Goal: Task Accomplishment & Management: Manage account settings

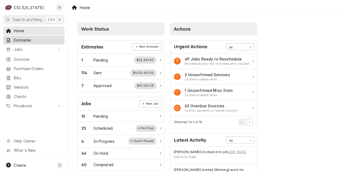
click at [31, 40] on span "Estimates" at bounding box center [38, 40] width 48 height 6
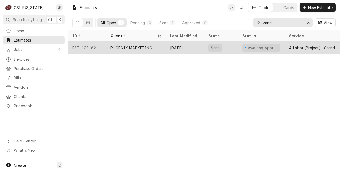
click at [192, 48] on div "Sep 26" at bounding box center [185, 47] width 38 height 13
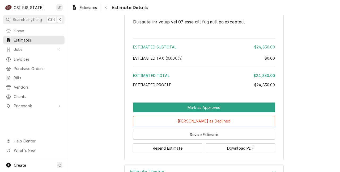
scroll to position [992, 0]
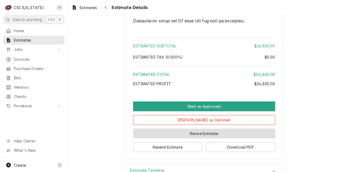
click at [173, 138] on button "Revise Estimate" at bounding box center [204, 133] width 142 height 10
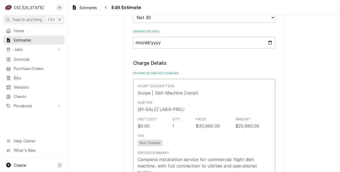
scroll to position [448, 0]
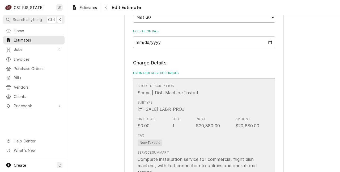
click at [211, 144] on div "Tax Non-Taxable" at bounding box center [199, 139] width 122 height 17
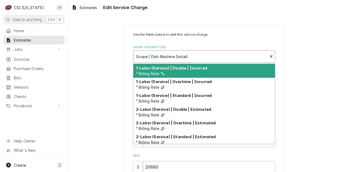
click at [162, 62] on div "Scope | Dish Machine Install ³ Quote Template 🗂️" at bounding box center [200, 56] width 134 height 12
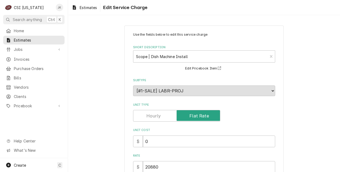
click at [160, 165] on input "20880" at bounding box center [209, 167] width 132 height 12
type textarea "x"
type input "2088"
type textarea "x"
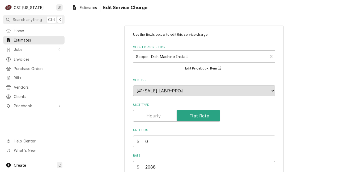
type input "208"
type textarea "x"
type input "20"
type textarea "x"
type input "2"
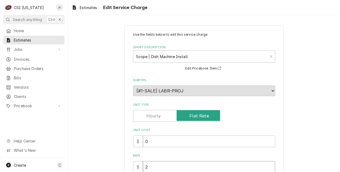
type textarea "x"
type input "22"
type textarea "x"
type input "225"
type textarea "x"
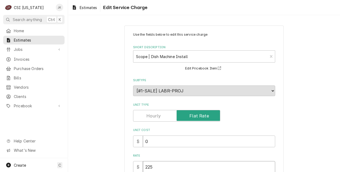
type input "2256"
type textarea "x"
type input "22560"
type textarea "x"
type input "22560"
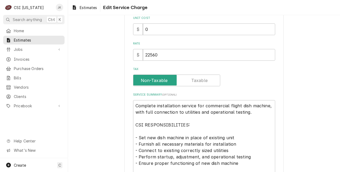
scroll to position [175, 0]
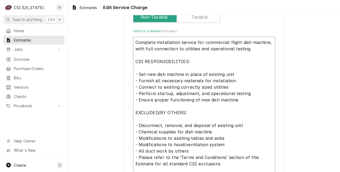
click at [154, 44] on textarea "Complete installation service for commercial flight dish machine, with full con…" at bounding box center [204, 119] width 142 height 164
type textarea "x"
type textarea "Complete installation service for commercial flight dish machine, with full con…"
type textarea "x"
type textarea "Complete r installation service for commercial flight dish machine, with full c…"
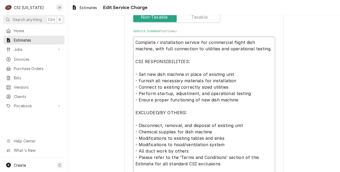
type textarea "x"
type textarea "Complete re installation service for commercial flight dish machine, with full …"
type textarea "x"
type textarea "Complete rem installation service for commercial flight dish machine, with full…"
type textarea "x"
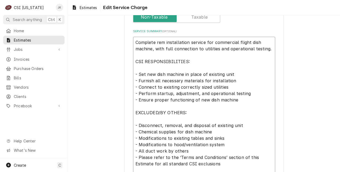
type textarea "Complete remo installation service for commercial flight dish machine, with ful…"
type textarea "x"
type textarea "Complete remov installation service for commercial flight dish machine, with fu…"
type textarea "x"
type textarea "Complete remova installation service for commercial flight dish machine, with f…"
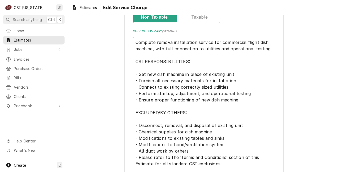
type textarea "x"
type textarea "Complete removal installation service for commercial flight dish machine, with …"
type textarea "x"
type textarea "Complete removal installation service for commercial flight dish machine, with …"
type textarea "x"
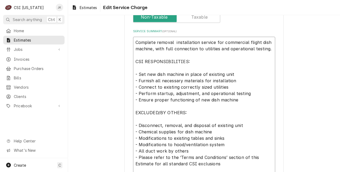
type textarea "Complete removal a installation service for commercial flight dish machine, wit…"
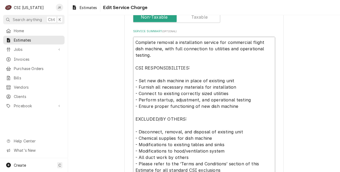
type textarea "x"
type textarea "Complete removal an installation service for commercial flight dish machine, wi…"
type textarea "x"
type textarea "Complete removal and installation service for commercial flight dish machine, w…"
click at [136, 76] on textarea "Complete removal and installation service for commercial flight dish machine, w…" at bounding box center [204, 122] width 142 height 171
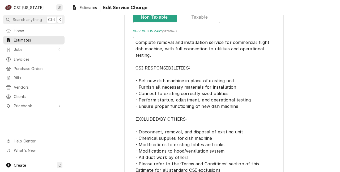
type textarea "x"
type textarea "Complete removal and installation service for commercial flight dish machine, w…"
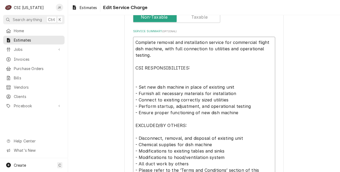
type textarea "x"
type textarea "Complete removal and installation service for commercial flight dish machine, w…"
type textarea "x"
type textarea "Complete removal and installation service for commercial flight dish machine, w…"
type textarea "x"
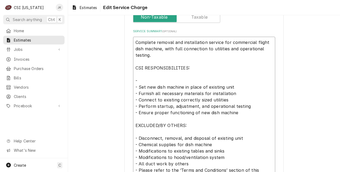
type textarea "Complete removal and installation service for commercial flight dish machine, w…"
type textarea "x"
type textarea "Complete removal and installation service for commercial flight dish machine, w…"
type textarea "x"
type textarea "Complete removal and installation service for commercial flight dish machine, w…"
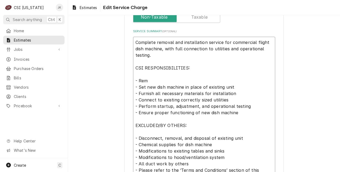
type textarea "x"
type textarea "Complete removal and installation service for commercial flight dish machine, w…"
type textarea "x"
type textarea "Complete removal and installation service for commercial flight dish machine, w…"
type textarea "x"
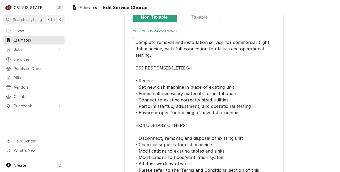
type textarea "Complete removal and installation service for commercial flight dish machine, w…"
type textarea "x"
type textarea "Complete removal and installation service for commercial flight dish machine, w…"
type textarea "x"
type textarea "Complete removal and installation service for commercial flight dish machine, w…"
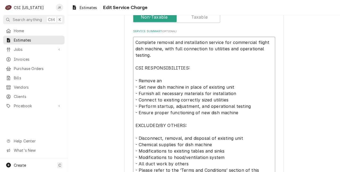
type textarea "x"
type textarea "Complete removal and installation service for commercial flight dish machine, w…"
type textarea "x"
type textarea "Complete removal and installation service for commercial flight dish machine, w…"
type textarea "x"
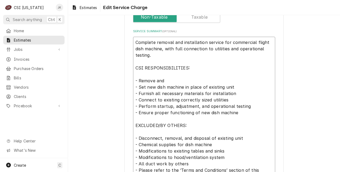
type textarea "Complete removal and installation service for commercial flight dish machine, w…"
type textarea "x"
type textarea "Complete removal and installation service for commercial flight dish machine, w…"
type textarea "x"
type textarea "Complete removal and installation service for commercial flight dish machine, w…"
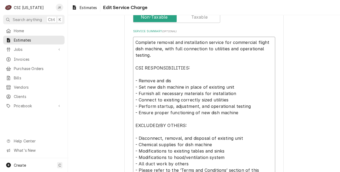
type textarea "x"
type textarea "Complete removal and installation service for commercial flight dish machine, w…"
type textarea "x"
type textarea "Complete removal and installation service for commercial flight dish machine, w…"
type textarea "x"
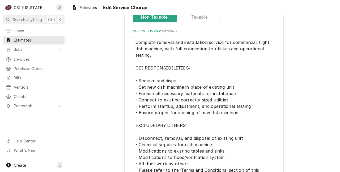
type textarea "Complete removal and installation service for commercial flight dish machine, w…"
type textarea "x"
type textarea "Complete removal and installation service for commercial flight dish machine, w…"
type textarea "x"
type textarea "Complete removal and installation service for commercial flight dish machine, w…"
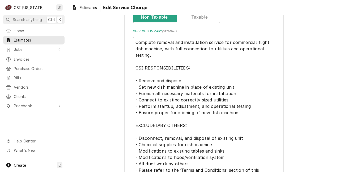
type textarea "x"
type textarea "Complete removal and installation service for commercial flight dish machine, w…"
type textarea "x"
type textarea "Complete removal and installation service for commercial flight dish machine, w…"
type textarea "x"
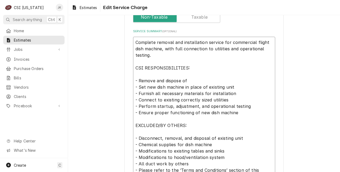
type textarea "Complete removal and installation service for commercial flight dish machine, w…"
type textarea "x"
type textarea "Complete removal and installation service for commercial flight dish machine, w…"
type textarea "x"
type textarea "Complete removal and installation service for commercial flight dish machine, w…"
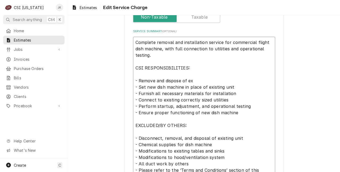
type textarea "x"
type textarea "Complete removal and installation service for commercial flight dish machine, w…"
type textarea "x"
type textarea "Complete removal and installation service for commercial flight dish machine, w…"
type textarea "x"
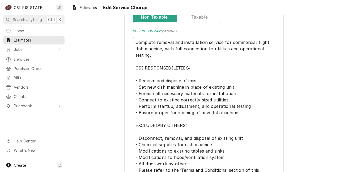
type textarea "Complete removal and installation service for commercial flight dish machine, w…"
type textarea "x"
type textarea "Complete removal and installation service for commercial flight dish machine, w…"
type textarea "x"
type textarea "Complete removal and installation service for commercial flight dish machine, w…"
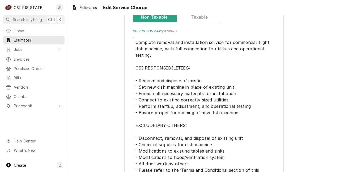
type textarea "x"
type textarea "Complete removal and installation service for commercial flight dish machine, w…"
type textarea "x"
type textarea "Complete removal and installation service for commercial flight dish machine, w…"
type textarea "x"
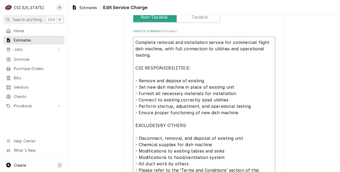
type textarea "Complete removal and installation service for commercial flight dish machine, w…"
type textarea "x"
type textarea "Complete removal and installation service for commercial flight dish machine, w…"
type textarea "x"
type textarea "Complete removal and installation service for commercial flight dish machine, w…"
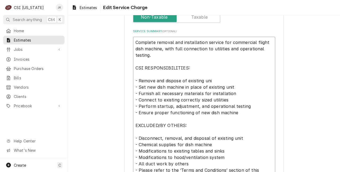
type textarea "x"
type textarea "Complete removal and installation service for commercial flight dish machine, w…"
type textarea "x"
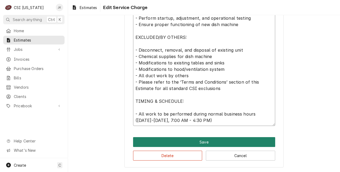
type textarea "Complete removal and installation service for commercial flight dish machine, w…"
click at [177, 141] on button "Save" at bounding box center [204, 142] width 142 height 10
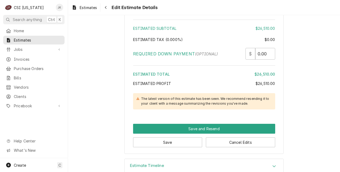
scroll to position [1154, 0]
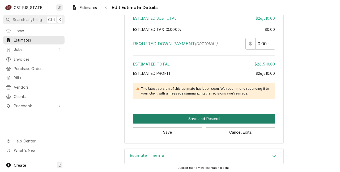
click at [159, 117] on button "Save and Resend" at bounding box center [204, 118] width 142 height 10
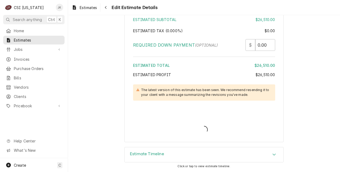
type textarea "x"
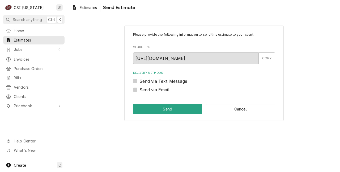
click at [145, 90] on label "Send via Email" at bounding box center [154, 89] width 30 height 6
click at [145, 90] on input "Send via Email" at bounding box center [210, 92] width 142 height 12
checkbox input "true"
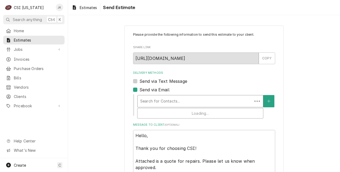
click at [150, 98] on div "Delivery Methods" at bounding box center [194, 101] width 109 height 10
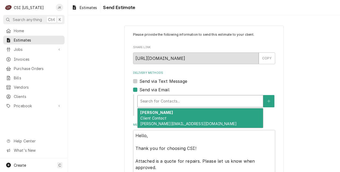
click at [151, 120] on em "Client Contact" at bounding box center [153, 118] width 26 height 5
type textarea "x"
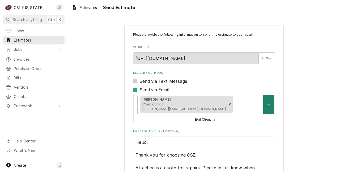
click at [267, 104] on icon "Create New Contact" at bounding box center [268, 104] width 3 height 4
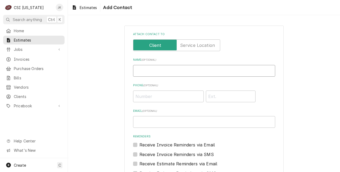
click at [167, 67] on input "Name ( optional )" at bounding box center [204, 71] width 142 height 12
type input "Craig Pierce"
click at [148, 118] on input "Email ( optional )" at bounding box center [204, 122] width 142 height 12
click at [142, 122] on input "craog.pierce" at bounding box center [204, 122] width 142 height 12
click at [161, 121] on input "craig.pierce" at bounding box center [204, 122] width 142 height 12
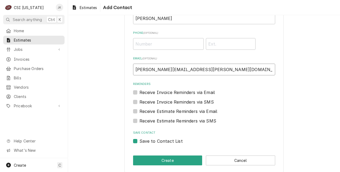
scroll to position [53, 0]
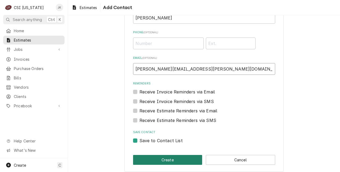
type input "craig.pierce@csi1.com"
click at [171, 161] on button "Create" at bounding box center [167, 160] width 69 height 10
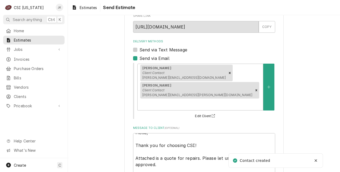
scroll to position [41, 0]
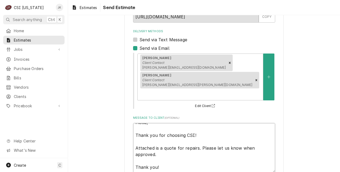
click at [195, 123] on textarea "Hello, Thank you for choosing CSI! Attached is a quote for repairs. Please let …" at bounding box center [204, 148] width 142 height 50
type textarea "x"
type textarea "Hello, Thank you for choosing CSI! Attached is a quote for repair. Please let u…"
type textarea "x"
type textarea "Hello, Thank you for choosing CSI! Attached is a quote for repai. Please let us…"
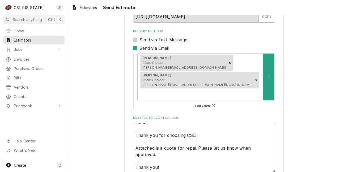
type textarea "x"
type textarea "Hello, Thank you for choosing CSI! Attached is a quote for repa. Please let us …"
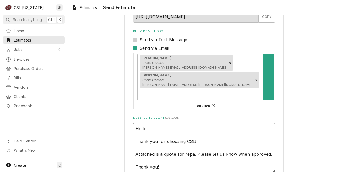
type textarea "x"
type textarea "Hello, Thank you for choosing CSI! Attached is a quote for rep. Please let us k…"
type textarea "x"
type textarea "Hello, Thank you for choosing CSI! Attached is a quote for re. Please let us kn…"
type textarea "x"
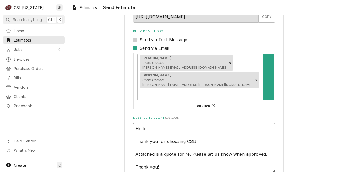
type textarea "Hello, Thank you for choosing CSI! Attached is a quote for r. Please let us kno…"
type textarea "x"
type textarea "Hello, Thank you for choosing CSI! Attached is a quote for . Please let us know…"
type textarea "x"
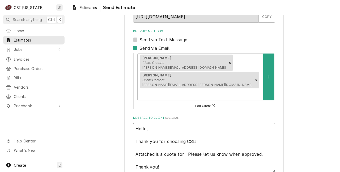
type textarea "Hello, Thank you for choosing CSI! Attached is a quote for. Please let us know …"
type textarea "x"
type textarea "Hello, Thank you for choosing CSI! Attached is a quote fo. Please let us know w…"
type textarea "x"
type textarea "Hello, Thank you for choosing CSI! Attached is a quote f. Please let us know wh…"
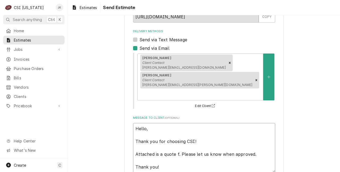
type textarea "x"
type textarea "Hello, Thank you for choosing CSI! Attached is a quote . Please let us know whe…"
type textarea "x"
type textarea "Hello, Thank you for choosing CSI! Attached is a quote. Please let us know when…"
type textarea "x"
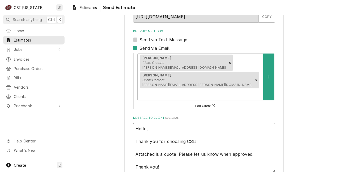
type textarea "Hello, Thank you for choosing CSI! Attached is a quot. Please let us know when …"
type textarea "x"
type textarea "Hello, Thank you for choosing CSI! Attached is a quo. Please let us know when a…"
type textarea "x"
type textarea "Hello, Thank you for choosing CSI! Attached is a qu. Please let us know when ap…"
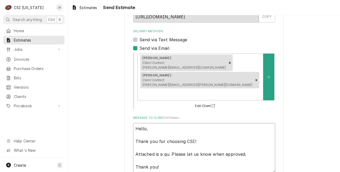
type textarea "x"
type textarea "Hello, Thank you for choosing CSI! Attached is a q. Please let us know when app…"
type textarea "x"
type textarea "Hello, Thank you for choosing CSI! Attached is a . Please let us know when appr…"
type textarea "x"
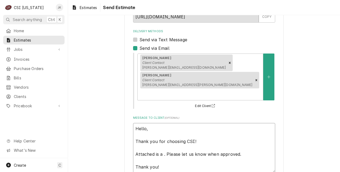
type textarea "Hello, Thank you for choosing CSI! Attached is a. Please let us know when appro…"
type textarea "x"
type textarea "Hello, Thank you for choosing CSI! Attached is . Please let us know when approv…"
type textarea "x"
type textarea "Hello, Thank you for choosing CSI! Attached is y. Please let us know when appro…"
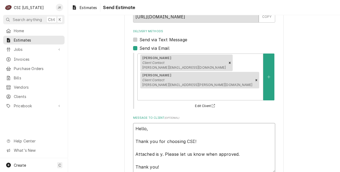
type textarea "x"
type textarea "Hello, Thank you for choosing CSI! Attached is yo. Please let us know when appr…"
type textarea "x"
type textarea "Hello, Thank you for choosing CSI! Attached is you. Please let us know when app…"
type textarea "x"
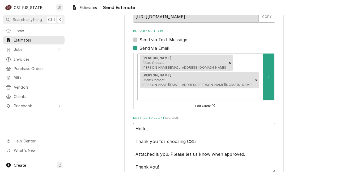
type textarea "Hello, Thank you for choosing CSI! Attached is your. Please let us know when ap…"
type textarea "x"
type textarea "Hello, Thank you for choosing CSI! Attached is your . Please let us know when a…"
type textarea "x"
type textarea "Hello, Thank you for choosing CSI! Attached is your r. Please let us know when …"
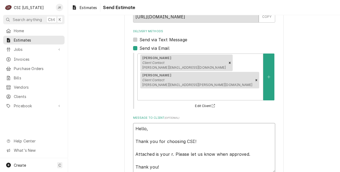
type textarea "x"
type textarea "Hello, Thank you for choosing CSI! Attached is your re. Please let us know when…"
type textarea "x"
type textarea "Hello, Thank you for choosing CSI! Attached is your rev. Please let us know whe…"
type textarea "x"
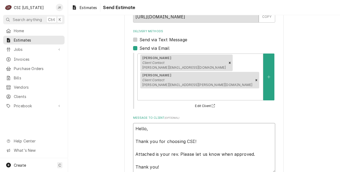
type textarea "Hello, Thank you for choosing CSI! Attached is your revi. Please let us know wh…"
type textarea "x"
type textarea "Hello, Thank you for choosing CSI! Attached is your revis. Please let us know w…"
type textarea "x"
type textarea "Hello, Thank you for choosing CSI! Attached is your revise. Please let us know …"
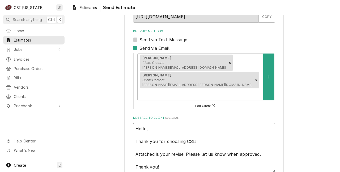
type textarea "x"
type textarea "Hello, Thank you for choosing CSI! Attached is your revised. Please let us know…"
type textarea "x"
type textarea "Hello, Thank you for choosing CSI! Attached is your revised . Please let us kno…"
type textarea "x"
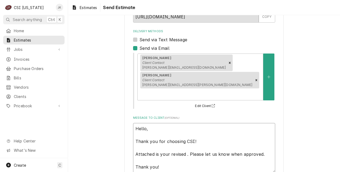
type textarea "Hello, Thank you for choosing CSI! Attached is your revised q. Please let us kn…"
type textarea "x"
type textarea "Hello, Thank you for choosing CSI! Attached is your revised qu. Please let us k…"
type textarea "x"
type textarea "Hello, Thank you for choosing CSI! Attached is your revised quo. Please let us …"
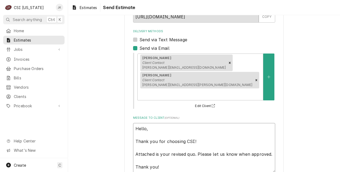
type textarea "x"
type textarea "Hello, Thank you for choosing CSI! Attached is your revised quot. Please let us…"
type textarea "x"
type textarea "Hello, Thank you for choosing CSI! Attached is your revised quote. Please let u…"
type textarea "x"
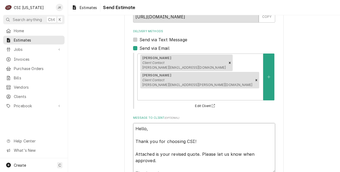
type textarea "Hello, Thank you for choosing CSI! Attached is your revised quote . Please let …"
type textarea "x"
type textarea "Hello, Thank you for choosing CSI! Attached is your revised quote t. Please let…"
type textarea "x"
type textarea "Hello, Thank you for choosing CSI! Attached is your revised quote to . Please l…"
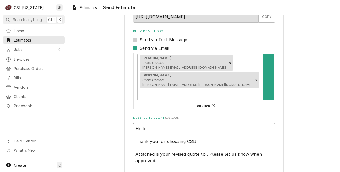
type textarea "x"
type textarea "Hello, Thank you for choosing CSI! Attached is your revised quote to i. Please …"
type textarea "x"
type textarea "Hello, Thank you for choosing CSI! Attached is your revised quote to in. Please…"
type textarea "x"
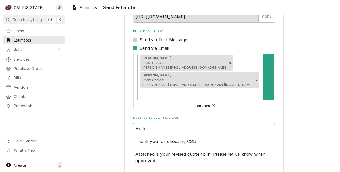
type textarea "Hello, Thank you for choosing CSI! Attached is your revised quote to inc. Pleas…"
type textarea "x"
type textarea "Hello, Thank you for choosing CSI! Attached is your revised quote to incl. Plea…"
type textarea "x"
type textarea "Hello, Thank you for choosing CSI! Attached is your revised quote to inclu. Ple…"
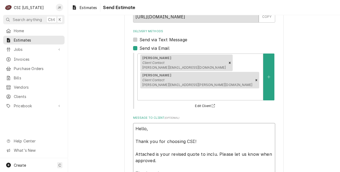
type textarea "x"
type textarea "Hello, Thank you for choosing CSI! Attached is your revised quote to inclue. Pl…"
type textarea "x"
type textarea "Hello, Thank you for choosing CSI! Attached is your revised quote to inclu. Ple…"
type textarea "x"
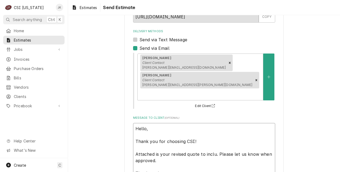
type textarea "Hello, Thank you for choosing CSI! Attached is your revised quote to includ. Pl…"
type textarea "x"
type textarea "Hello, Thank you for choosing CSI! Attached is your revised quote to include. P…"
type textarea "x"
type textarea "Hello, Thank you for choosing CSI! Attached is your revised quote to include . …"
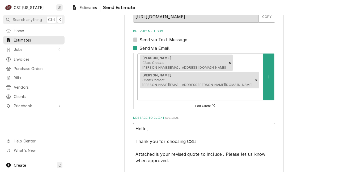
type textarea "x"
type textarea "Hello, Thank you for choosing CSI! Attached is your revised quote to include r.…"
type textarea "x"
type textarea "Hello, Thank you for choosing CSI! Attached is your revised quote to include re…"
type textarea "x"
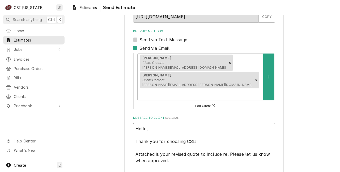
type textarea "Hello, Thank you for choosing CSI! Attached is your revised quote to include re…"
type textarea "x"
type textarea "Hello, Thank you for choosing CSI! Attached is your revised quote to include re…"
type textarea "x"
type textarea "Hello, Thank you for choosing CSI! Attached is your revised quote to include re…"
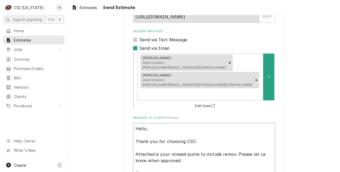
type textarea "x"
type textarea "Hello, Thank you for choosing CSI! Attached is your revised quote to include re…"
type textarea "x"
type textarea "Hello, Thank you for choosing CSI! Attached is your revised quote to include re…"
type textarea "x"
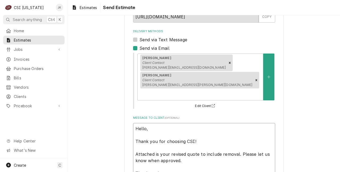
type textarea "Hello, Thank you for choosing CSI! Attached is your revised quote to include re…"
type textarea "x"
type textarea "Hello, Thank you for choosing CSI! Attached is your revised quote to include re…"
type textarea "x"
type textarea "Hello, Thank you for choosing CSI! Attached is your revised quote to include re…"
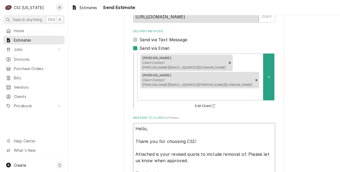
type textarea "x"
type textarea "Hello, Thank you for choosing CSI! Attached is your revised quote to include re…"
type textarea "x"
type textarea "Hello, Thank you for choosing CSI! Attached is your revised quote to include re…"
type textarea "x"
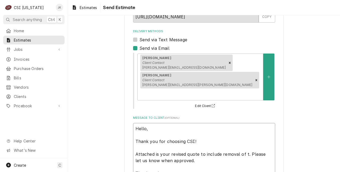
type textarea "Hello, Thank you for choosing CSI! Attached is your revised quote to include re…"
type textarea "x"
type textarea "Hello, Thank you for choosing CSI! Attached is your revised quote to include re…"
type textarea "x"
type textarea "Hello, Thank you for choosing CSI! Attached is your revised quote to include re…"
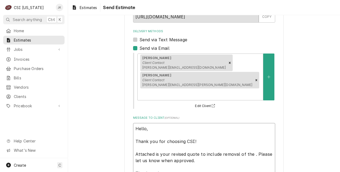
type textarea "x"
type textarea "Hello, Thank you for choosing CSI! Attached is your revised quote to include re…"
type textarea "x"
type textarea "Hello, Thank you for choosing CSI! Attached is your revised quote to include re…"
type textarea "x"
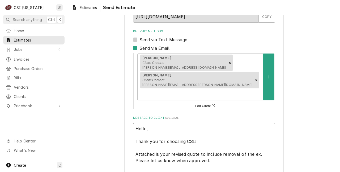
type textarea "Hello, Thank you for choosing CSI! Attached is your revised quote to include re…"
type textarea "x"
type textarea "Hello, Thank you for choosing CSI! Attached is your revised quote to include re…"
type textarea "x"
type textarea "Hello, Thank you for choosing CSI! Attached is your revised quote to include re…"
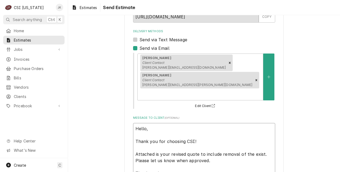
type textarea "x"
type textarea "Hello, Thank you for choosing CSI! Attached is your revised quote to include re…"
type textarea "x"
type textarea "Hello, Thank you for choosing CSI! Attached is your revised quote to include re…"
type textarea "x"
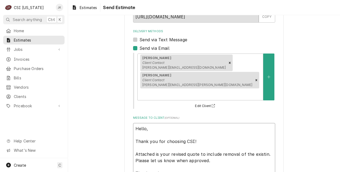
type textarea "Hello, Thank you for choosing CSI! Attached is your revised quote to include re…"
type textarea "x"
type textarea "Hello, Thank you for choosing CSI! Attached is your revised quote to include re…"
type textarea "x"
type textarea "Hello, Thank you for choosing CSI! Attached is your revised quote to include re…"
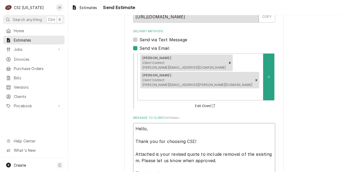
type textarea "x"
type textarea "Hello, Thank you for choosing CSI! Attached is your revised quote to include re…"
type textarea "x"
type textarea "Hello, Thank you for choosing CSI! Attached is your revised quote to include re…"
type textarea "x"
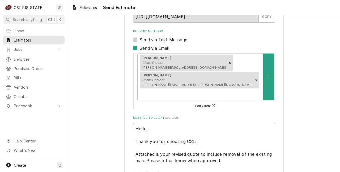
type textarea "Hello, Thank you for choosing CSI! Attached is your revised quote to include re…"
type textarea "x"
type textarea "Hello, Thank you for choosing CSI! Attached is your revised quote to include re…"
type textarea "x"
type textarea "Hello, Thank you for choosing CSI! Attached is your revised quote to include re…"
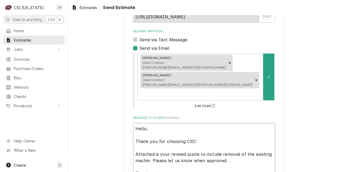
type textarea "x"
type textarea "Hello, Thank you for choosing CSI! Attached is your revised quote to include re…"
click at [224, 133] on textarea "Hello, Thank you for choosing CSI! Attached is your revised quote to include re…" at bounding box center [204, 151] width 142 height 56
type textarea "x"
type textarea "Hello, Thank you for choosing CSI! Attached is your revised quote to include re…"
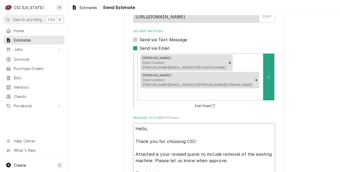
type textarea "x"
type textarea "Hello, Thank you for choosing CSI! Attached is your revised quote to include re…"
type textarea "x"
type textarea "Hello, Thank you for choosing CSI! Attached is your revised quote to include re…"
type textarea "x"
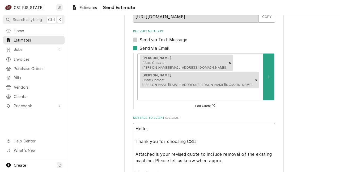
type textarea "Hello, Thank you for choosing CSI! Attached is your revised quote to include re…"
type textarea "x"
type textarea "Hello, Thank you for choosing CSI! Attached is your revised quote to include re…"
type textarea "x"
type textarea "Hello, Thank you for choosing CSI! Attached is your revised quote to include re…"
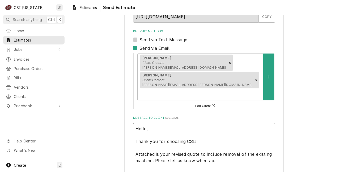
type textarea "x"
type textarea "Hello, Thank you for choosing CSI! Attached is your revised quote to include re…"
type textarea "x"
type textarea "Hello, Thank you for choosing CSI! Attached is your revised quote to include re…"
type textarea "x"
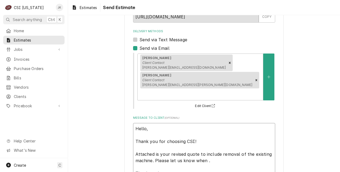
type textarea "Hello, Thank you for choosing CSI! Attached is your revised quote to include re…"
type textarea "x"
type textarea "Hello, Thank you for choosing CSI! Attached is your revised quote to include re…"
type textarea "x"
type textarea "Hello, Thank you for choosing CSI! Attached is your revised quote to include re…"
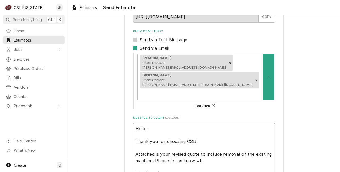
type textarea "x"
type textarea "Hello, Thank you for choosing CSI! Attached is your revised quote to include re…"
type textarea "x"
type textarea "Hello, Thank you for choosing CSI! Attached is your revised quote to include re…"
type textarea "x"
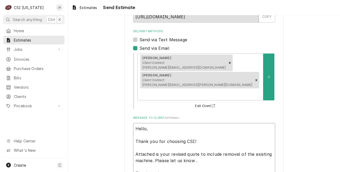
type textarea "Hello, Thank you for choosing CSI! Attached is your revised quote to include re…"
type textarea "x"
type textarea "Hello, Thank you for choosing CSI! Attached is your revised quote to include re…"
type textarea "x"
type textarea "Hello, Thank you for choosing CSI! Attached is your revised quote to include re…"
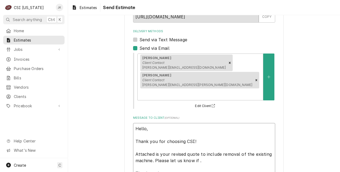
type textarea "x"
type textarea "Hello, Thank you for choosing CSI! Attached is your revised quote to include re…"
